Goal: Check status: Check status

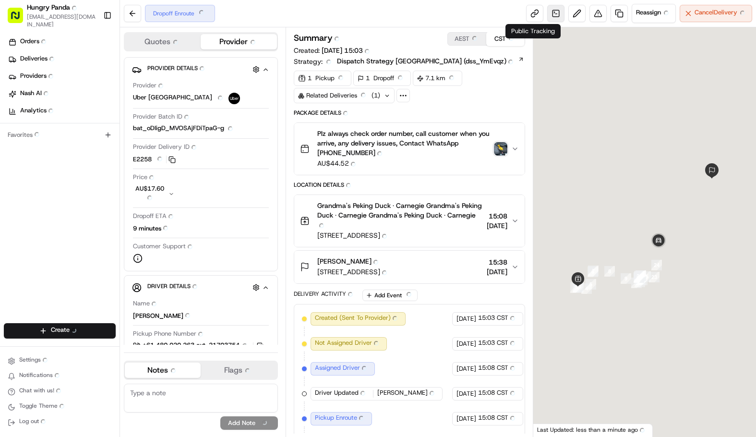
click at [548, 12] on link at bounding box center [555, 13] width 17 height 17
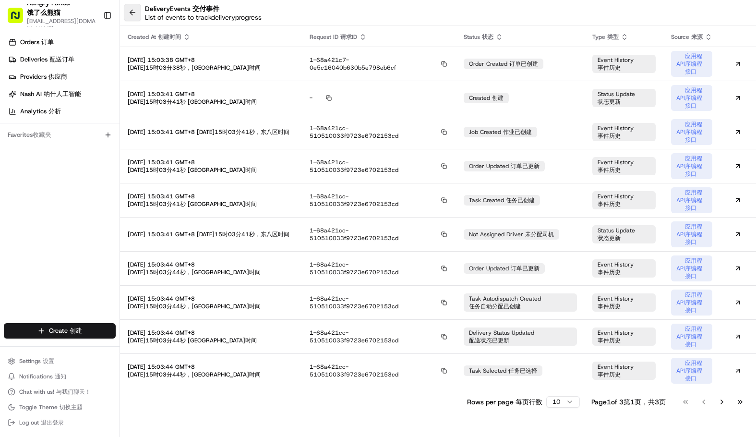
click at [136, 7] on button at bounding box center [132, 12] width 17 height 17
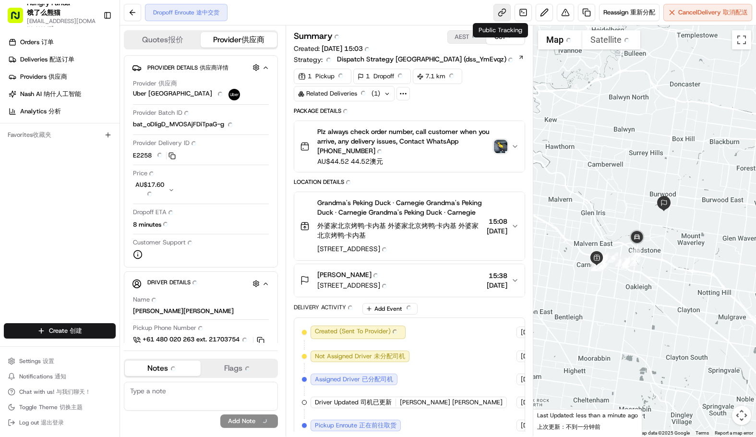
click at [499, 11] on link at bounding box center [501, 12] width 17 height 17
